Goal: Information Seeking & Learning: Check status

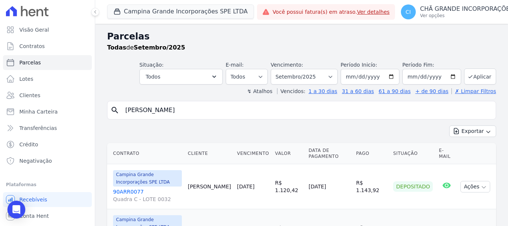
select select
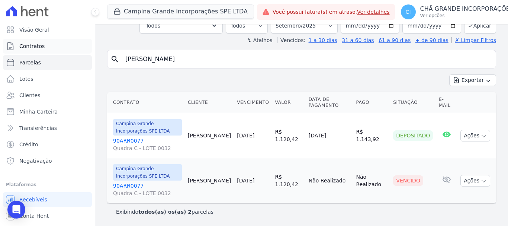
drag, startPoint x: 198, startPoint y: 64, endPoint x: 57, endPoint y: 50, distance: 141.7
click at [57, 51] on div "Visão Geral Contratos [GEOGRAPHIC_DATA] Lotes Clientes Minha Carteira Transferê…" at bounding box center [254, 113] width 508 height 226
type input "[PERSON_NAME]"
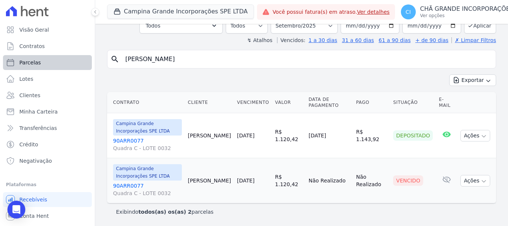
select select
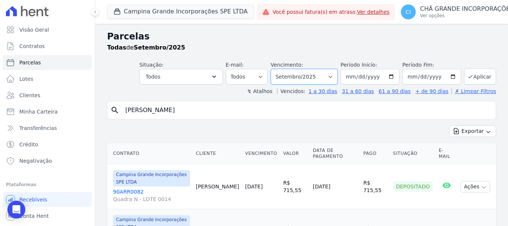
click at [319, 73] on select "Filtrar por período ──────── Todos os meses Janeiro/2023 Fevereiro/2023 Março/2…" at bounding box center [304, 77] width 67 height 16
select select "05/2024"
click at [276, 69] on select "Filtrar por período ──────── Todos os meses Janeiro/2023 Fevereiro/2023 Março/2…" at bounding box center [304, 77] width 67 height 16
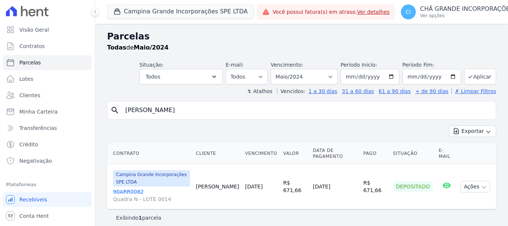
select select
click at [313, 74] on select "Filtrar por período ──────── Todos os meses Janeiro/2023 Fevereiro/2023 Março/2…" at bounding box center [304, 77] width 67 height 16
select select "05/2025"
click at [276, 69] on select "Filtrar por período ──────── Todos os meses Janeiro/2023 Fevereiro/2023 Março/2…" at bounding box center [304, 77] width 67 height 16
select select
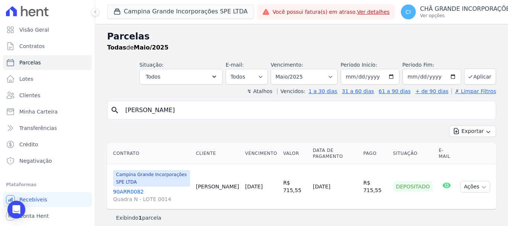
scroll to position [6, 0]
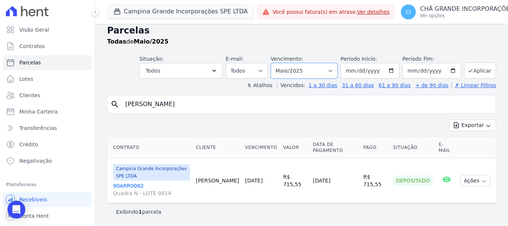
click at [303, 73] on select "Filtrar por período ──────── Todos os meses Janeiro/2023 Fevereiro/2023 Março/2…" at bounding box center [304, 71] width 67 height 16
select select "09/2025"
click at [276, 63] on select "Filtrar por período ──────── Todos os meses Janeiro/2023 Fevereiro/2023 Março/2…" at bounding box center [304, 71] width 67 height 16
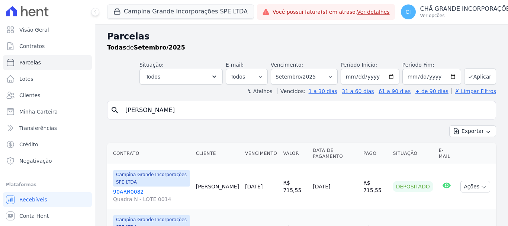
select select
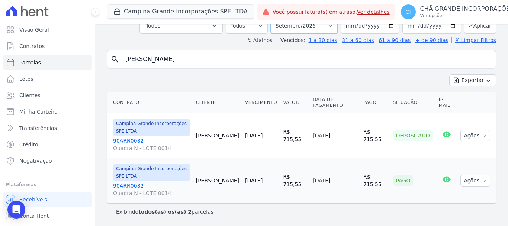
scroll to position [45, 0]
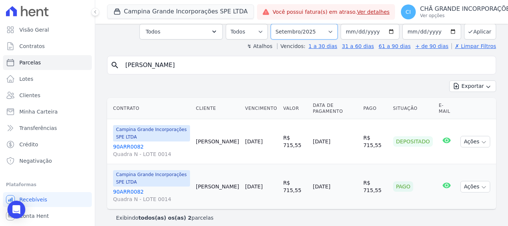
click at [310, 28] on select "Filtrar por período ──────── Todos os meses Janeiro/2023 Fevereiro/2023 Março/2…" at bounding box center [304, 32] width 67 height 16
select select "05/2025"
click at [276, 24] on select "Filtrar por período ──────── Todos os meses Janeiro/2023 Fevereiro/2023 Março/2…" at bounding box center [304, 32] width 67 height 16
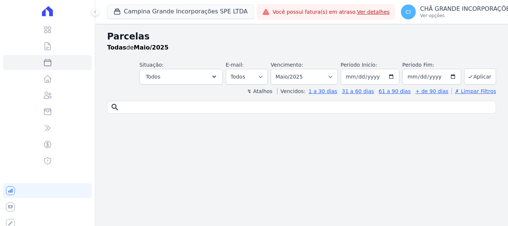
select select
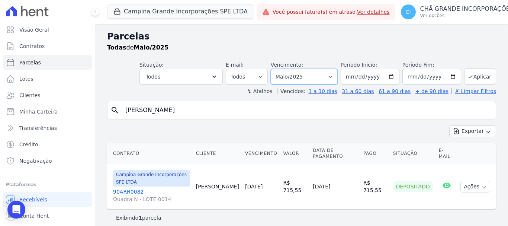
click at [303, 72] on select "Filtrar por período ──────── Todos os meses Janeiro/2023 Fevereiro/2023 Março/2…" at bounding box center [304, 77] width 67 height 16
select select "09/2025"
click at [276, 69] on select "Filtrar por período ──────── Todos os meses Janeiro/2023 Fevereiro/2023 Março/2…" at bounding box center [304, 77] width 67 height 16
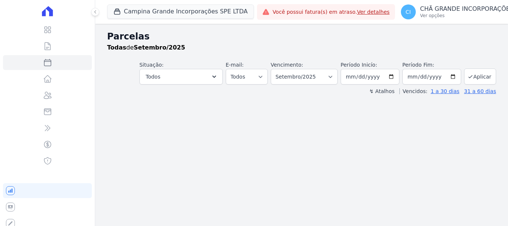
select select
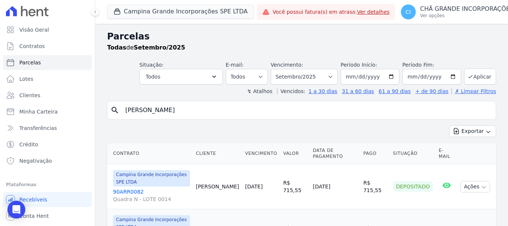
drag, startPoint x: 167, startPoint y: 113, endPoint x: 0, endPoint y: 114, distance: 167.5
click at [0, 114] on div "Visão Geral Contratos Parcelas Lotes Clientes Minha Carteira Transferências Cré…" at bounding box center [254, 113] width 508 height 226
type input "nubia maria"
select select
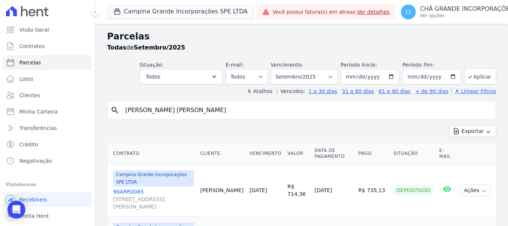
drag, startPoint x: 172, startPoint y: 105, endPoint x: 0, endPoint y: 93, distance: 172.0
click at [0, 93] on div "Visão Geral Contratos Parcelas Lotes Clientes Minha Carteira Transferências Cré…" at bounding box center [254, 113] width 508 height 226
type input "louis"
select select
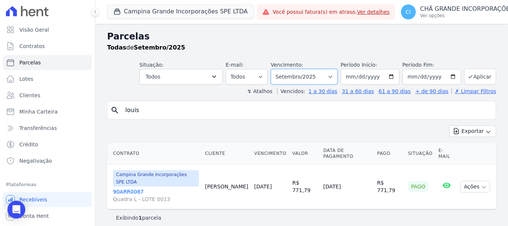
click at [331, 73] on select "Filtrar por período ──────── Todos os meses Janeiro/2023 Fevereiro/2023 Março/2…" at bounding box center [304, 77] width 67 height 16
select select "08/2025"
click at [281, 69] on select "Filtrar por período ──────── Todos os meses Janeiro/2023 Fevereiro/2023 Março/2…" at bounding box center [304, 77] width 67 height 16
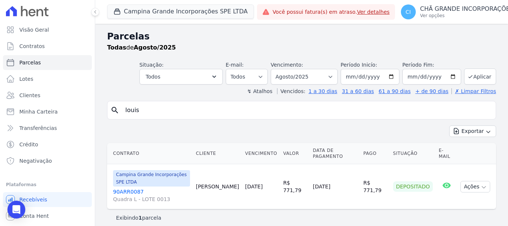
select select
click at [314, 76] on select "Filtrar por período ──────── Todos os meses Janeiro/2023 Fevereiro/2023 Março/2…" at bounding box center [304, 77] width 67 height 16
click at [185, 120] on div "search louis Exportar Exportar PDF Exportar CSV Contrato Cliente Vencimento [GE…" at bounding box center [301, 163] width 389 height 125
click at [184, 113] on input "louis" at bounding box center [307, 110] width 372 height 15
type input "l"
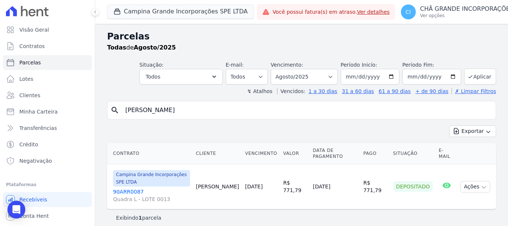
type input "[PERSON_NAME]"
select select
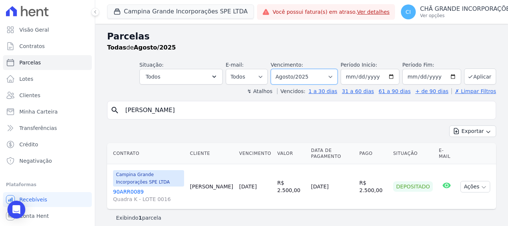
click at [307, 77] on select "Filtrar por período ──────── Todos os meses Janeiro/2023 Fevereiro/2023 Março/2…" at bounding box center [304, 77] width 67 height 16
select select "05/2025"
click at [276, 69] on select "Filtrar por período ──────── Todos os meses Janeiro/2023 Fevereiro/2023 Março/2…" at bounding box center [304, 77] width 67 height 16
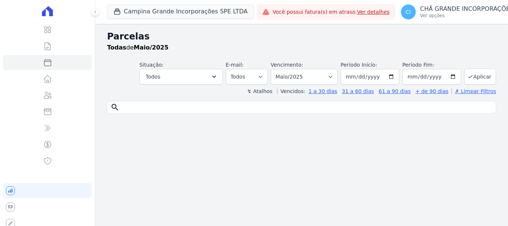
select select
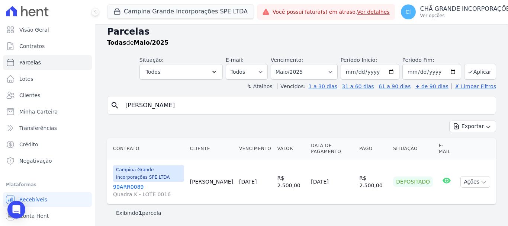
scroll to position [6, 0]
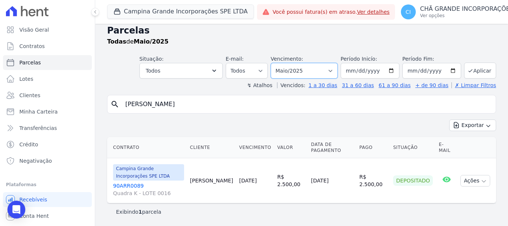
click at [299, 74] on select "Filtrar por período ──────── Todos os meses Janeiro/2023 Fevereiro/2023 Março/2…" at bounding box center [304, 71] width 67 height 16
select select "09/2025"
click at [276, 63] on select "Filtrar por período ──────── Todos os meses Janeiro/2023 Fevereiro/2023 Março/2…" at bounding box center [304, 71] width 67 height 16
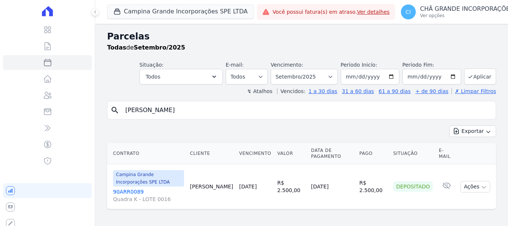
select select
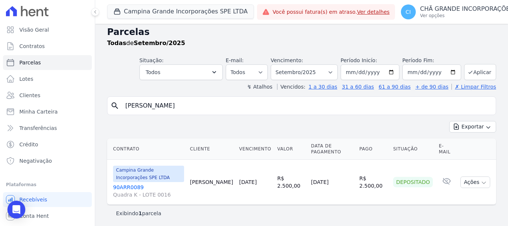
scroll to position [6, 0]
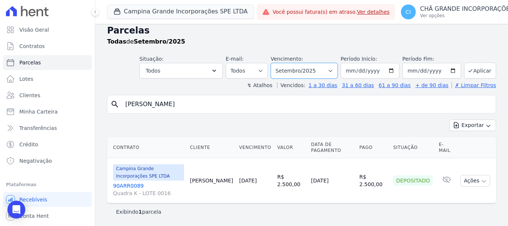
click at [326, 70] on select "Filtrar por período ──────── Todos os meses Janeiro/2023 Fevereiro/2023 Março/2…" at bounding box center [304, 71] width 67 height 16
select select "05/2025"
click at [276, 63] on select "Filtrar por período ──────── Todos os meses Janeiro/2023 Fevereiro/2023 Março/2…" at bounding box center [304, 71] width 67 height 16
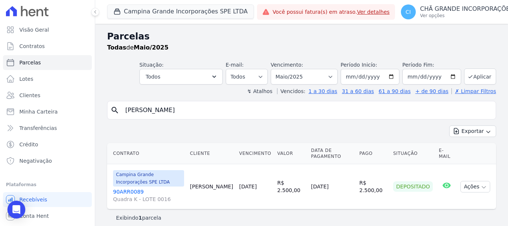
select select
click at [313, 80] on select "Filtrar por período ──────── Todos os meses Janeiro/2023 Fevereiro/2023 Março/2…" at bounding box center [304, 77] width 67 height 16
select select "09/2025"
click at [276, 69] on select "Filtrar por período ──────── Todos os meses Janeiro/2023 Fevereiro/2023 Março/2…" at bounding box center [304, 77] width 67 height 16
select select
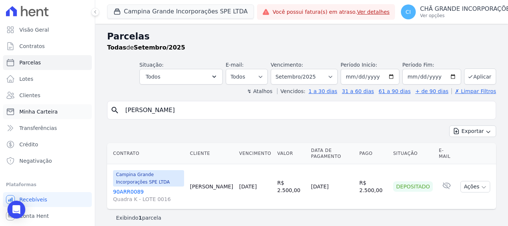
drag, startPoint x: 176, startPoint y: 111, endPoint x: 34, endPoint y: 105, distance: 141.9
click at [42, 110] on div "Visão Geral Contratos [GEOGRAPHIC_DATA] Lotes Clientes Minha Carteira Transferê…" at bounding box center [254, 113] width 508 height 226
type input "[PERSON_NAME]"
select select
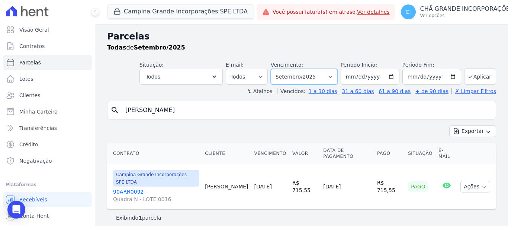
click at [323, 78] on select "Filtrar por período ──────── Todos os meses Janeiro/2023 Fevereiro/2023 Março/2…" at bounding box center [304, 77] width 67 height 16
click at [199, 112] on input "filipe araujo" at bounding box center [307, 110] width 372 height 15
drag, startPoint x: 325, startPoint y: 76, endPoint x: 323, endPoint y: 84, distance: 8.4
click at [325, 76] on select "Filtrar por período ──────── Todos os meses Janeiro/2023 Fevereiro/2023 Março/2…" at bounding box center [304, 77] width 67 height 16
click at [211, 110] on input "[PERSON_NAME]" at bounding box center [307, 110] width 372 height 15
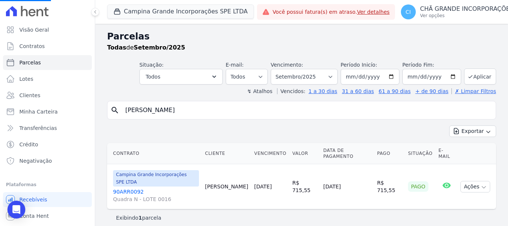
select select
click at [320, 76] on select "Filtrar por período ──────── Todos os meses Janeiro/2023 Fevereiro/2023 Março/2…" at bounding box center [304, 77] width 67 height 16
click at [302, 77] on select "Filtrar por período ──────── Todos os meses Janeiro/2023 Fevereiro/2023 Março/2…" at bounding box center [304, 77] width 67 height 16
select select "08/2025"
click at [281, 69] on select "Filtrar por período ──────── Todos os meses Janeiro/2023 Fevereiro/2023 Março/2…" at bounding box center [304, 77] width 67 height 16
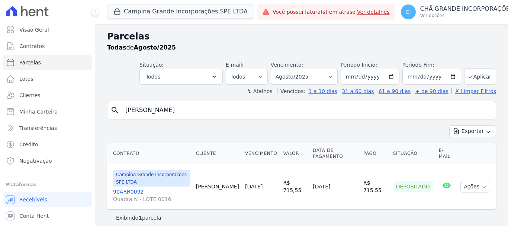
select select
click at [304, 72] on select "Filtrar por período ──────── Todos os meses Janeiro/2023 Fevereiro/2023 Março/2…" at bounding box center [304, 77] width 67 height 16
select select "09/2025"
click at [281, 69] on select "Filtrar por período ──────── Todos os meses Janeiro/2023 Fevereiro/2023 Março/2…" at bounding box center [304, 77] width 67 height 16
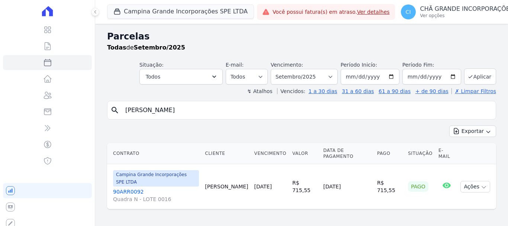
select select
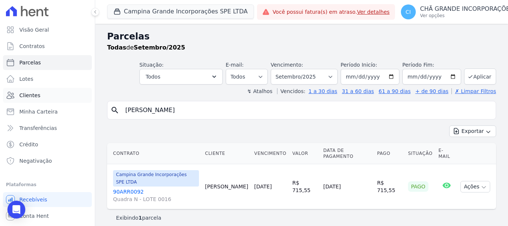
drag, startPoint x: 164, startPoint y: 106, endPoint x: 76, endPoint y: 97, distance: 88.7
click at [85, 103] on div "Visão Geral Contratos Parcelas Lotes Clientes Minha Carteira Transferências Cré…" at bounding box center [254, 113] width 508 height 226
type input "giovanna"
select select
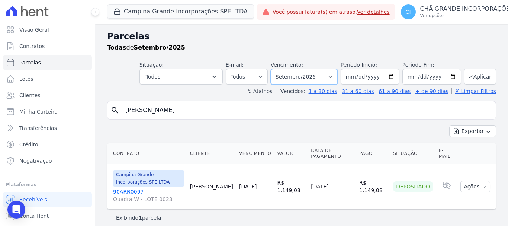
click at [305, 73] on select "Filtrar por período ──────── Todos os meses Janeiro/2023 Fevereiro/2023 Março/2…" at bounding box center [304, 77] width 67 height 16
select select "08/2025"
click at [276, 69] on select "Filtrar por período ──────── Todos os meses Janeiro/2023 Fevereiro/2023 Março/2…" at bounding box center [304, 77] width 67 height 16
select select
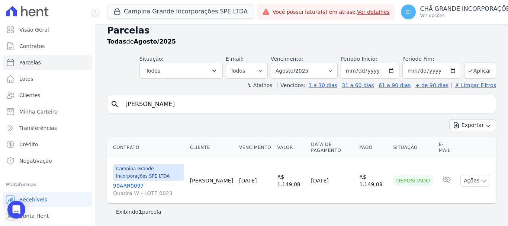
drag, startPoint x: 189, startPoint y: 100, endPoint x: 0, endPoint y: 81, distance: 190.3
click at [0, 81] on div "Visão Geral Contratos [GEOGRAPHIC_DATA] Lotes Clientes Minha Carteira Transferê…" at bounding box center [254, 113] width 508 height 226
type input "h"
type input "[PERSON_NAME]"
select select
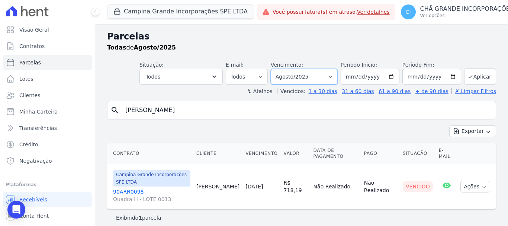
click at [304, 77] on select "Filtrar por período ──────── Todos os meses Janeiro/2023 Fevereiro/2023 Março/2…" at bounding box center [304, 77] width 67 height 16
select select "09/2025"
click at [281, 69] on select "Filtrar por período ──────── Todos os meses Janeiro/2023 Fevereiro/2023 Março/2…" at bounding box center [304, 77] width 67 height 16
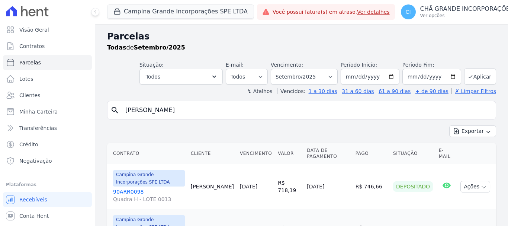
select select
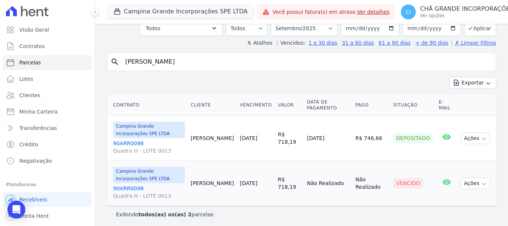
scroll to position [51, 0]
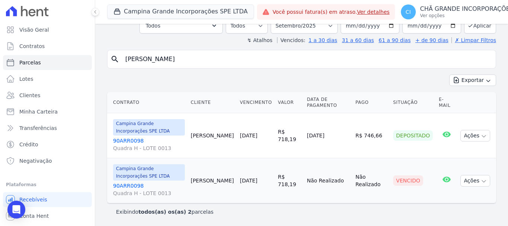
drag, startPoint x: 108, startPoint y: 52, endPoint x: 92, endPoint y: 50, distance: 16.6
click at [93, 50] on div "Visão Geral Contratos [GEOGRAPHIC_DATA] Lotes Clientes Minha Carteira Transferê…" at bounding box center [254, 113] width 508 height 226
type input "[PERSON_NAME] [PERSON_NAME]"
select select
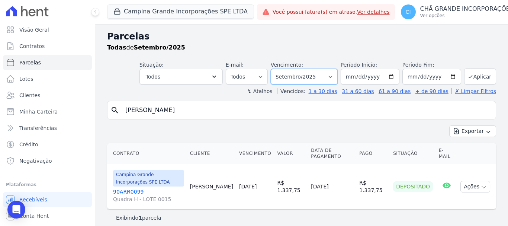
click at [317, 81] on select "Filtrar por período ──────── Todos os meses Janeiro/2023 Fevereiro/2023 Março/2…" at bounding box center [304, 77] width 67 height 16
select select "08/2025"
click at [281, 69] on select "Filtrar por período ──────── Todos os meses Janeiro/2023 Fevereiro/2023 Março/2…" at bounding box center [304, 77] width 67 height 16
select select
drag, startPoint x: 233, startPoint y: 109, endPoint x: 0, endPoint y: 108, distance: 232.9
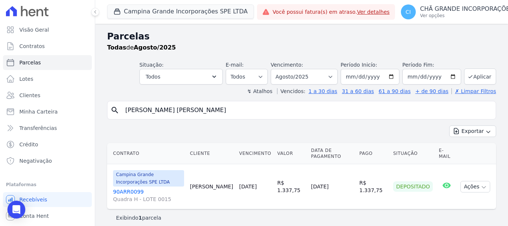
click at [0, 108] on div "Visão Geral Contratos [GEOGRAPHIC_DATA] Lotes Clientes Minha Carteira Transferê…" at bounding box center [254, 113] width 508 height 226
type input "[PERSON_NAME]"
select select
click at [200, 112] on input "[PERSON_NAME]" at bounding box center [307, 110] width 372 height 15
select select
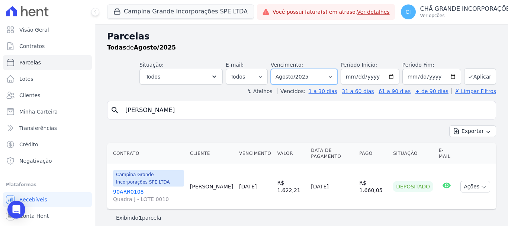
click at [317, 76] on select "Filtrar por período ──────── Todos os meses Janeiro/2023 Fevereiro/2023 Março/2…" at bounding box center [304, 77] width 67 height 16
select select "06/2025"
click at [276, 69] on select "Filtrar por período ──────── Todos os meses Janeiro/2023 Fevereiro/2023 Março/2…" at bounding box center [304, 77] width 67 height 16
select select
click at [311, 78] on select "Filtrar por período ──────── Todos os meses Janeiro/2023 Fevereiro/2023 Março/2…" at bounding box center [304, 77] width 67 height 16
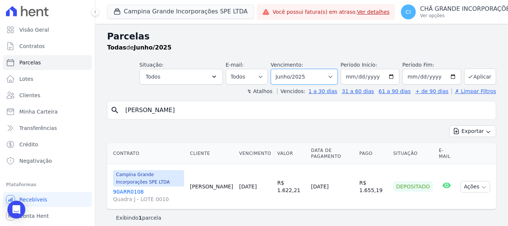
select select "07/2025"
click at [276, 69] on select "Filtrar por período ──────── Todos os meses Janeiro/2023 Fevereiro/2023 Março/2…" at bounding box center [304, 77] width 67 height 16
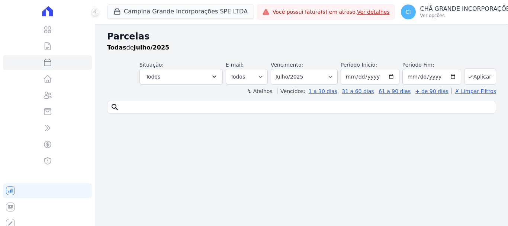
select select
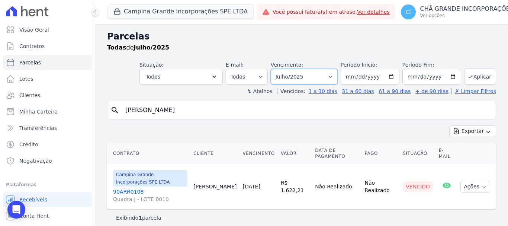
click at [308, 74] on select "Filtrar por período ──────── Todos os meses Janeiro/2023 Fevereiro/2023 Março/2…" at bounding box center [304, 77] width 67 height 16
select select "08/2025"
click at [276, 69] on select "Filtrar por período ──────── Todos os meses Janeiro/2023 Fevereiro/2023 Março/2…" at bounding box center [304, 77] width 67 height 16
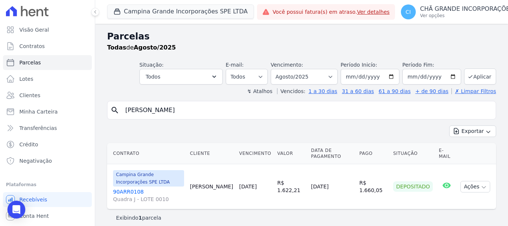
select select
click at [281, 76] on select "Filtrar por período ──────── Todos os meses Janeiro/2023 Fevereiro/2023 Março/2…" at bounding box center [304, 77] width 67 height 16
select select "09/2025"
click at [276, 69] on select "Filtrar por período ──────── Todos os meses Janeiro/2023 Fevereiro/2023 Março/2…" at bounding box center [304, 77] width 67 height 16
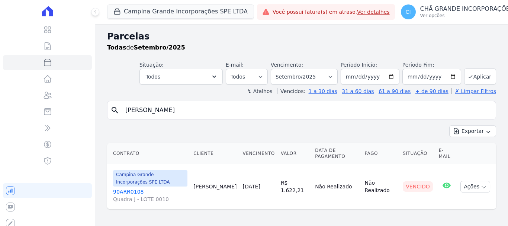
select select
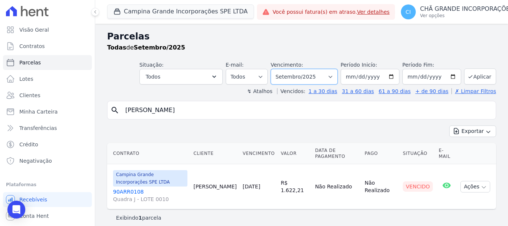
click at [304, 73] on select "Filtrar por período ──────── Todos os meses Janeiro/2023 Fevereiro/2023 Março/2…" at bounding box center [304, 77] width 67 height 16
select select "06/2025"
click at [276, 69] on select "Filtrar por período ──────── Todos os meses Janeiro/2023 Fevereiro/2023 Março/2…" at bounding box center [304, 77] width 67 height 16
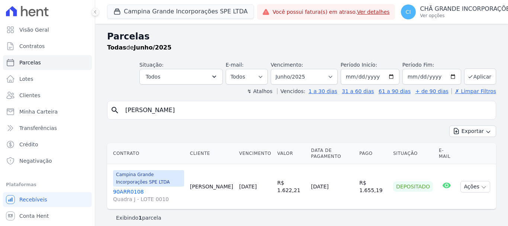
select select
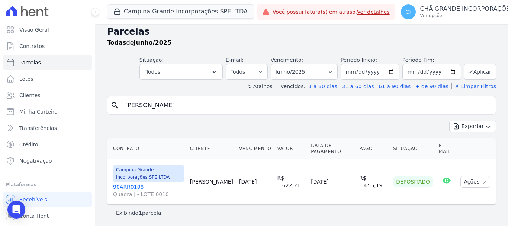
scroll to position [6, 0]
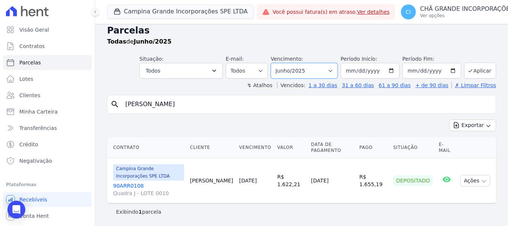
click at [292, 77] on select "Filtrar por período ──────── Todos os meses Janeiro/2023 Fevereiro/2023 Março/2…" at bounding box center [304, 71] width 67 height 16
select select "04/2025"
click at [276, 63] on select "Filtrar por período ──────── Todos os meses Janeiro/2023 Fevereiro/2023 Março/2…" at bounding box center [304, 71] width 67 height 16
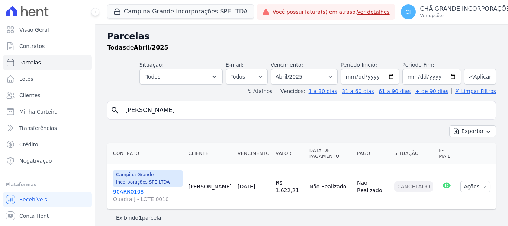
select select
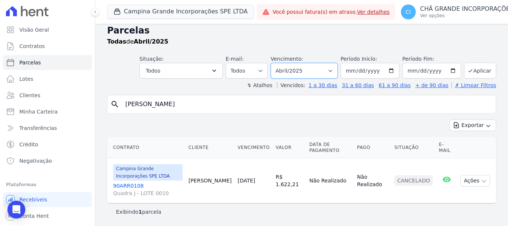
click at [313, 67] on select "Filtrar por período ──────── Todos os meses Janeiro/2023 Fevereiro/2023 Março/2…" at bounding box center [304, 71] width 67 height 16
select select "05/2025"
click at [276, 63] on select "Filtrar por período ──────── Todos os meses Janeiro/2023 Fevereiro/2023 Março/2…" at bounding box center [304, 71] width 67 height 16
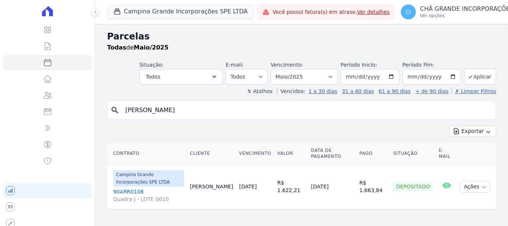
select select
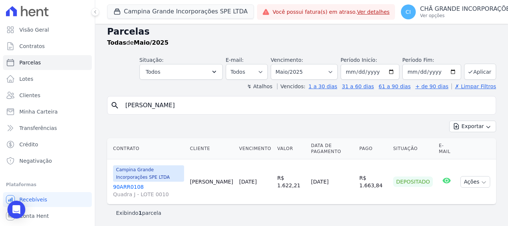
scroll to position [6, 0]
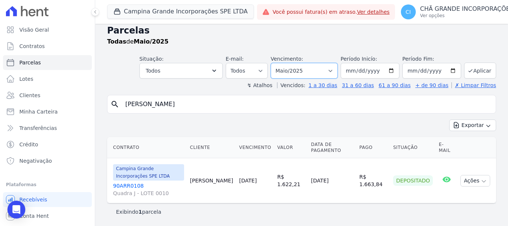
click at [304, 71] on select "Filtrar por período ──────── Todos os meses Janeiro/2023 Fevereiro/2023 Março/2…" at bounding box center [304, 71] width 67 height 16
select select "06/2025"
click at [276, 63] on select "Filtrar por período ──────── Todos os meses Janeiro/2023 Fevereiro/2023 Março/2…" at bounding box center [304, 71] width 67 height 16
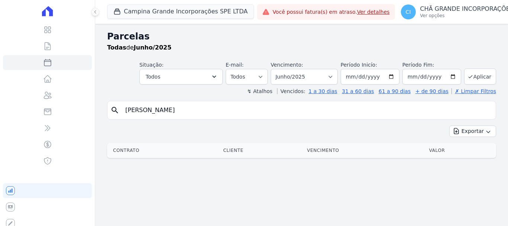
select select
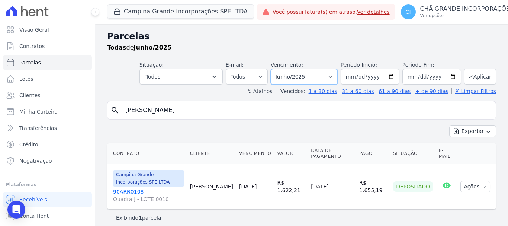
click at [297, 83] on select "Filtrar por período ──────── Todos os meses Janeiro/2023 Fevereiro/2023 Março/2…" at bounding box center [304, 77] width 67 height 16
select select "07/2025"
click at [276, 69] on select "Filtrar por período ──────── Todos os meses Janeiro/2023 Fevereiro/2023 Março/2…" at bounding box center [304, 77] width 67 height 16
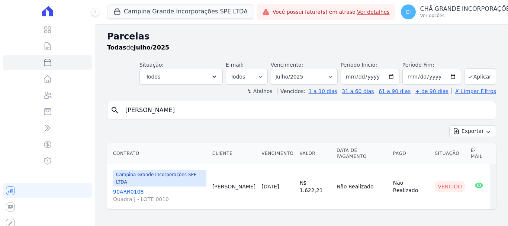
select select
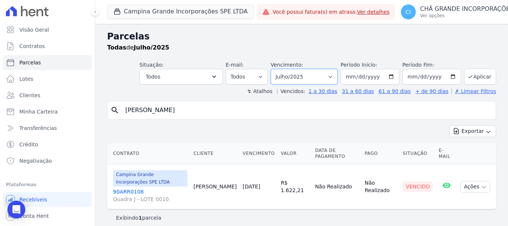
click at [296, 75] on select "Filtrar por período ──────── Todos os meses Janeiro/2023 Fevereiro/2023 Março/2…" at bounding box center [304, 77] width 67 height 16
select select "08/2025"
click at [276, 69] on select "Filtrar por período ──────── Todos os meses Janeiro/2023 Fevereiro/2023 Março/2…" at bounding box center [304, 77] width 67 height 16
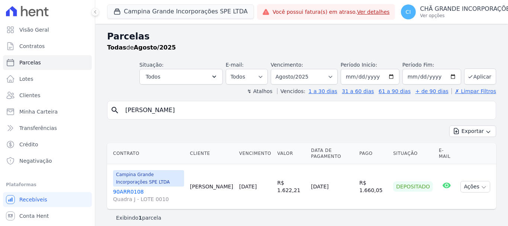
select select
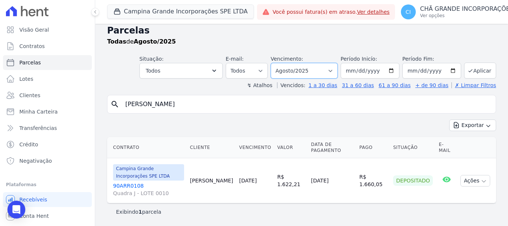
click at [285, 69] on select "Filtrar por período ──────── Todos os meses Janeiro/2023 Fevereiro/2023 Março/2…" at bounding box center [304, 71] width 67 height 16
select select "09/2025"
click at [276, 63] on select "Filtrar por período ──────── Todos os meses Janeiro/2023 Fevereiro/2023 Março/2…" at bounding box center [304, 71] width 67 height 16
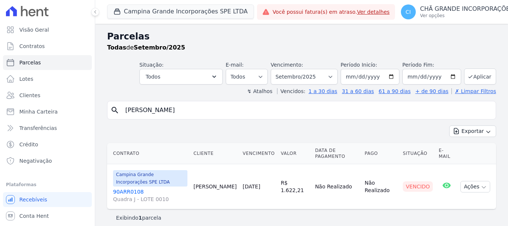
select select
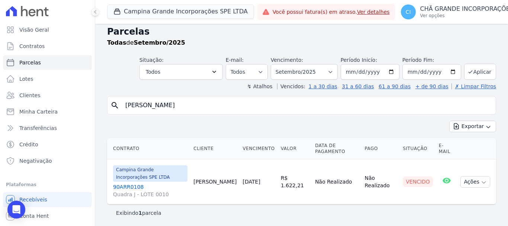
scroll to position [6, 0]
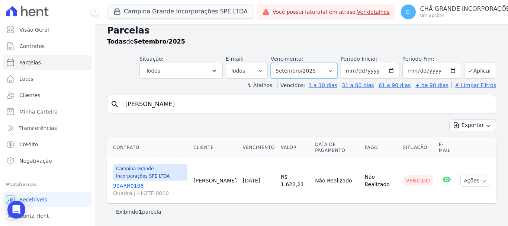
click at [300, 68] on select "Filtrar por período ──────── Todos os meses Janeiro/2023 Fevereiro/2023 Março/2…" at bounding box center [304, 71] width 67 height 16
select select "08/2025"
click at [276, 63] on select "Filtrar por período ──────── Todos os meses Janeiro/2023 Fevereiro/2023 Março/2…" at bounding box center [304, 71] width 67 height 16
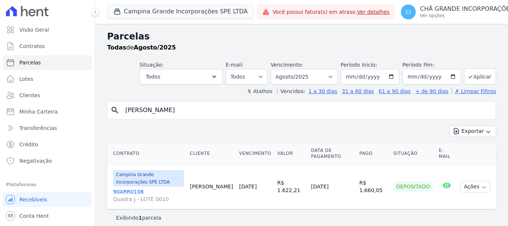
select select
drag, startPoint x: 173, startPoint y: 112, endPoint x: 40, endPoint y: 101, distance: 133.3
click at [40, 101] on div "Visão Geral Contratos [GEOGRAPHIC_DATA] Lotes Clientes Minha Carteira Transferê…" at bounding box center [254, 113] width 508 height 226
type input "[PERSON_NAME]"
select select
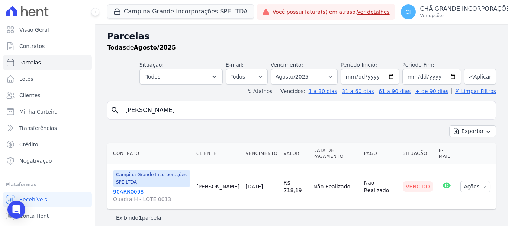
click at [127, 188] on link "90ARR0098 Quadra H - LOTE 0013" at bounding box center [151, 195] width 77 height 15
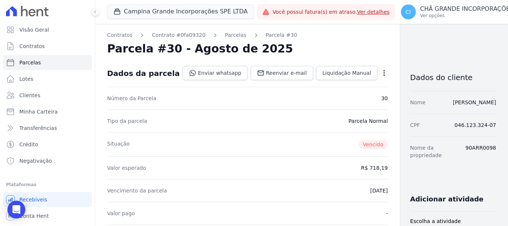
click at [138, 177] on div "Valor esperado R$ 718,19" at bounding box center [247, 167] width 281 height 23
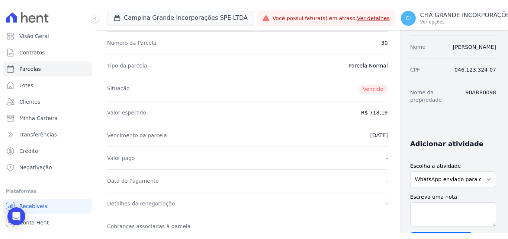
scroll to position [186, 0]
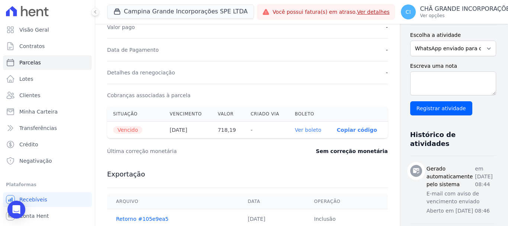
click at [299, 128] on link "Ver boleto" at bounding box center [308, 130] width 26 height 6
